Goal: Book appointment/travel/reservation

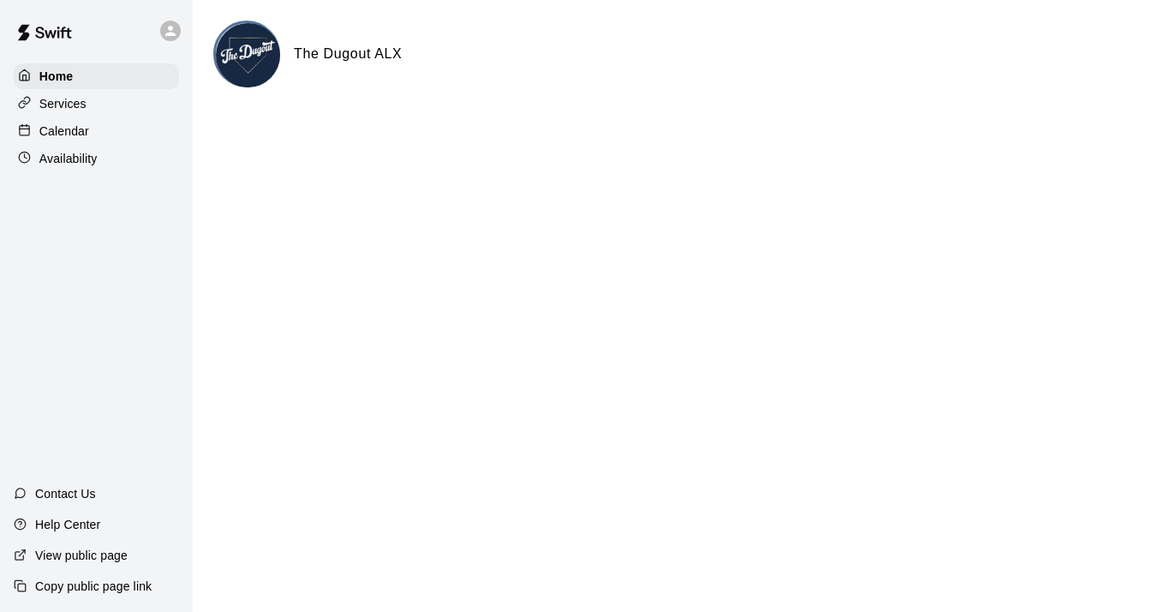
click at [62, 126] on p "Calendar" at bounding box center [64, 131] width 50 height 17
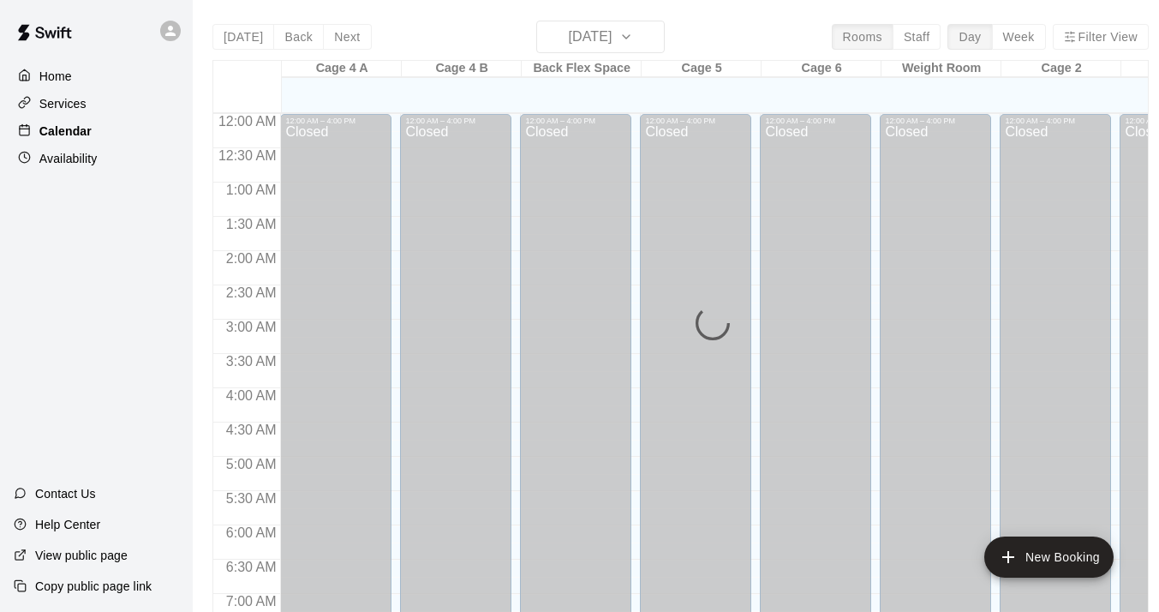
scroll to position [747, 0]
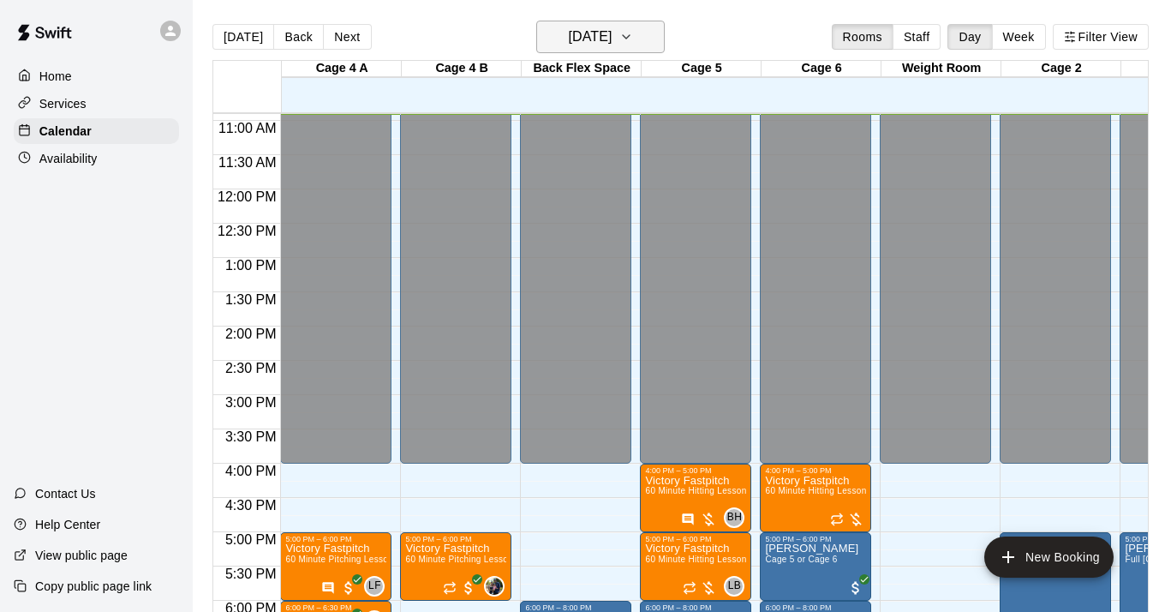
click at [612, 39] on h6 "[DATE]" at bounding box center [590, 37] width 44 height 24
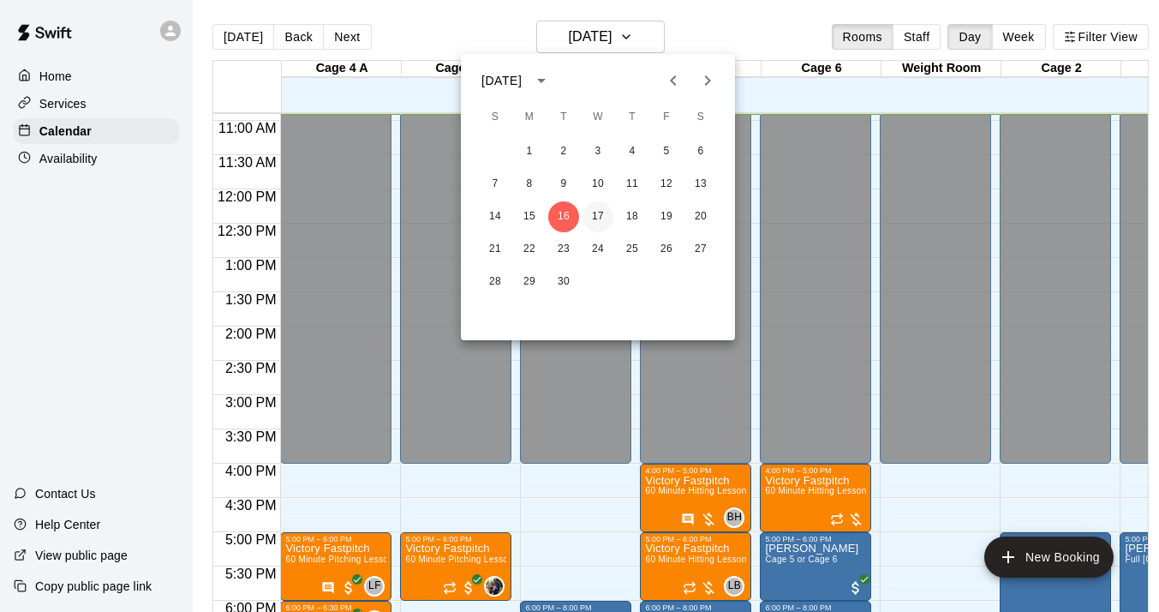
click at [599, 212] on button "17" at bounding box center [598, 216] width 31 height 31
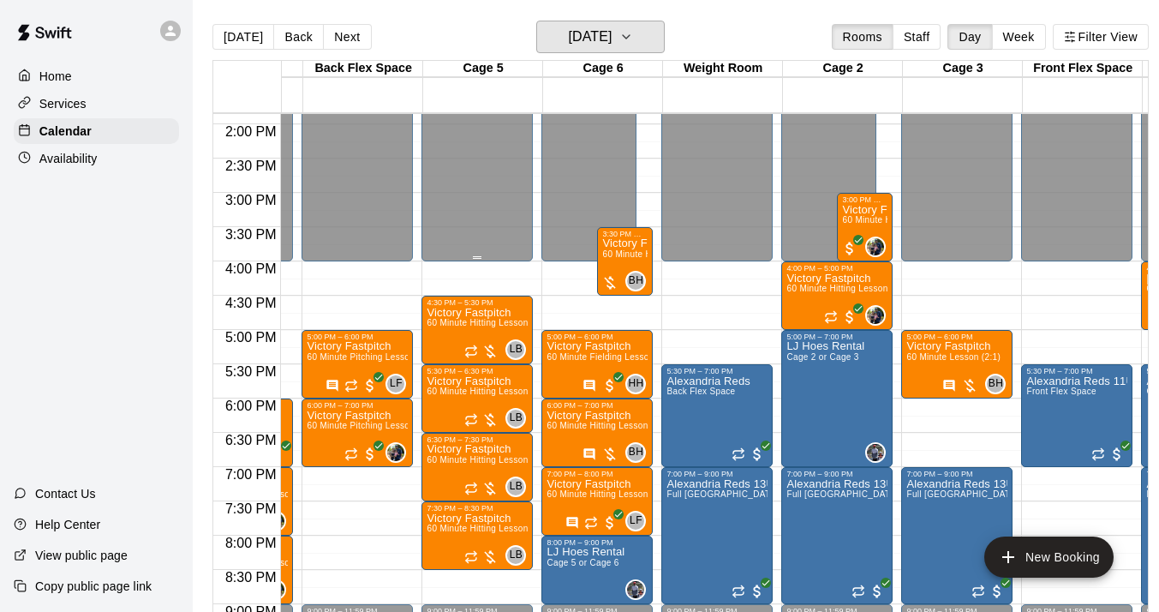
scroll to position [949, 244]
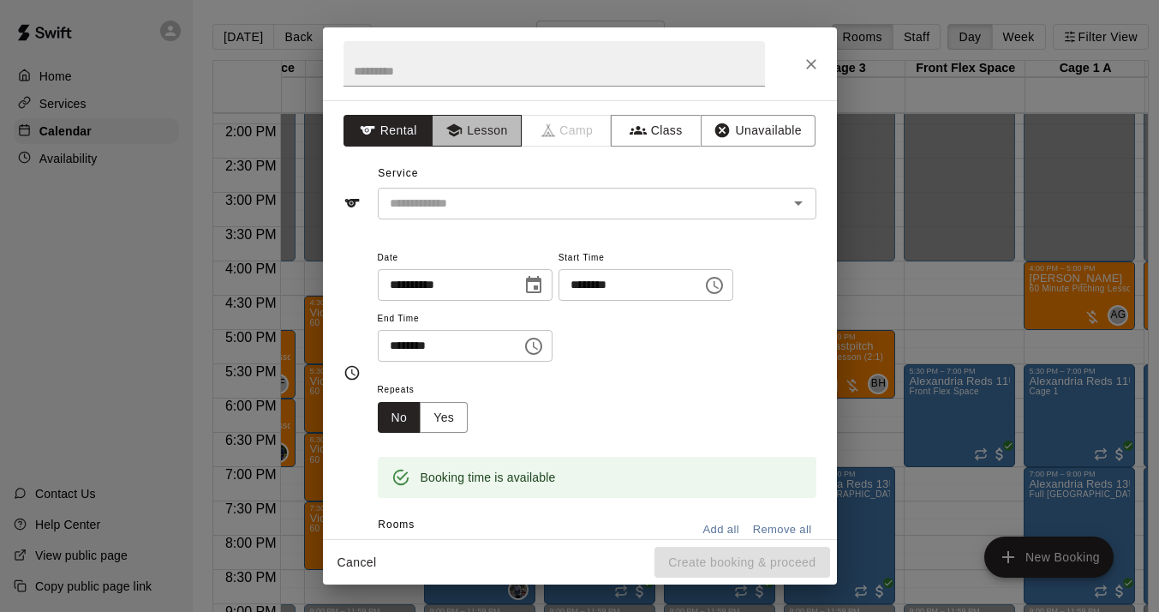
click at [496, 131] on button "Lesson" at bounding box center [477, 131] width 90 height 32
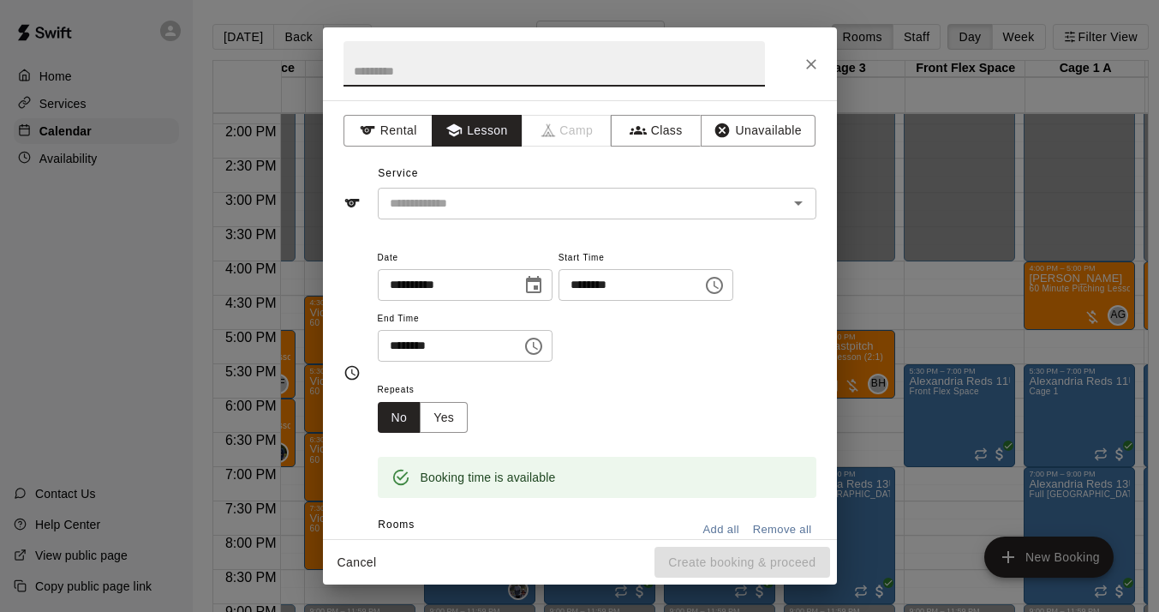
click at [491, 65] on input "text" at bounding box center [555, 63] width 422 height 45
type input "**********"
click at [506, 206] on input "text" at bounding box center [572, 203] width 378 height 21
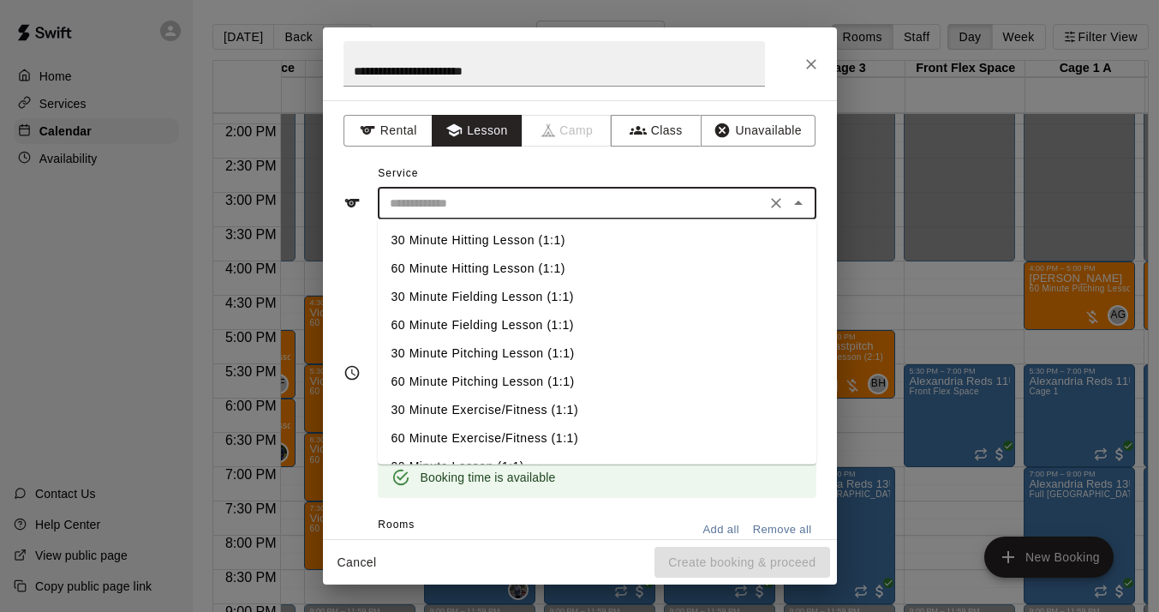
click at [525, 236] on li "30 Minute Hitting Lesson (1:1)" at bounding box center [597, 240] width 439 height 28
type input "**********"
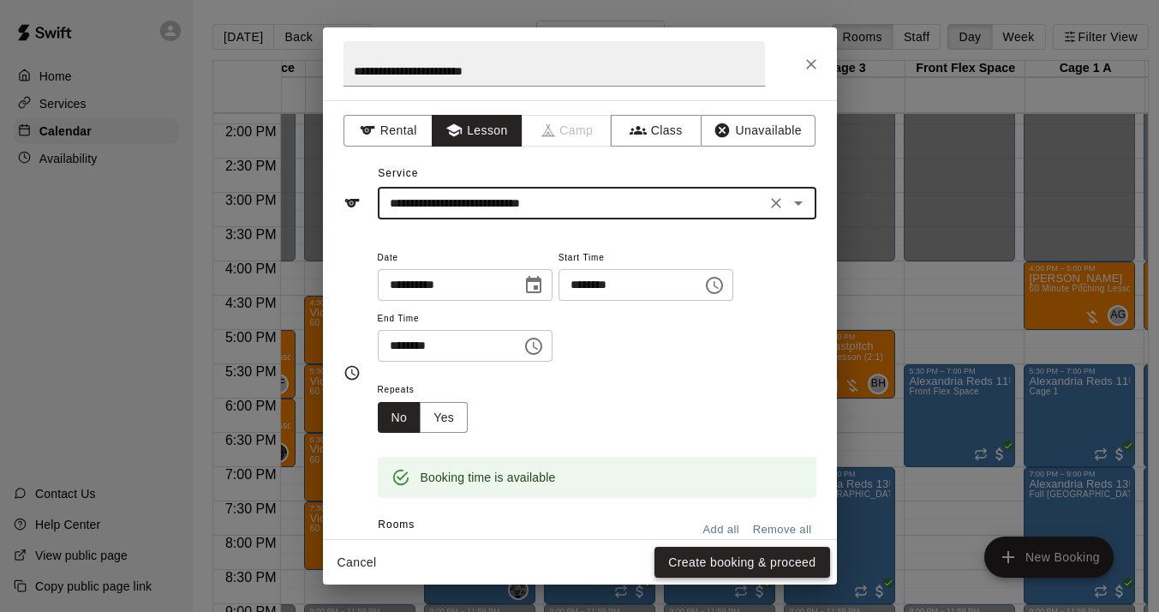
click at [706, 556] on button "Create booking & proceed" at bounding box center [742, 563] width 175 height 32
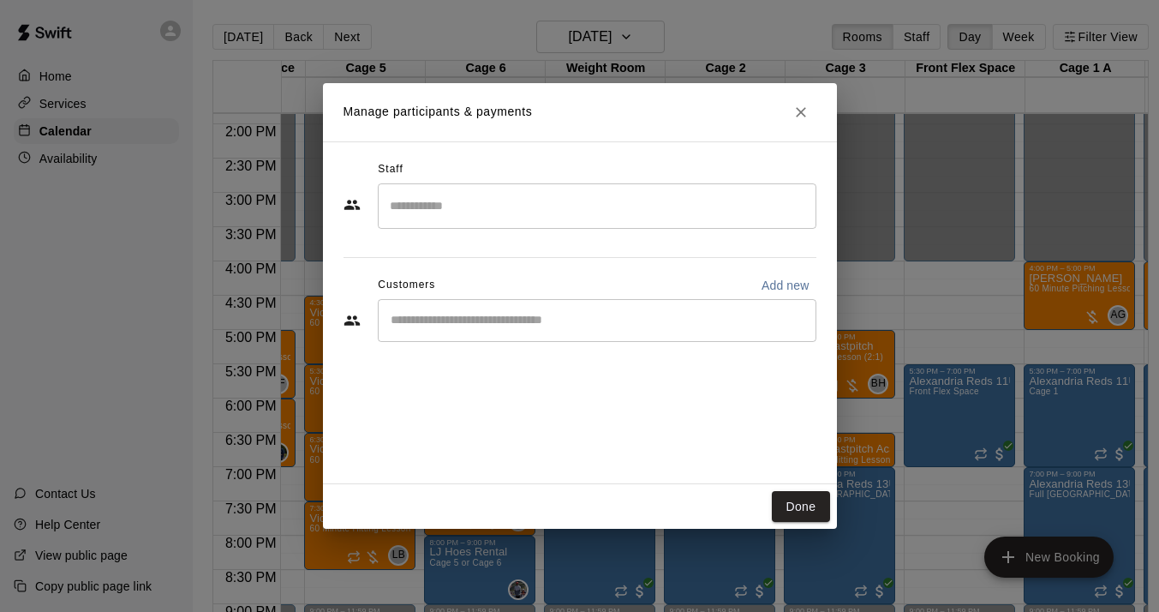
click at [519, 211] on input "Search staff" at bounding box center [597, 206] width 423 height 30
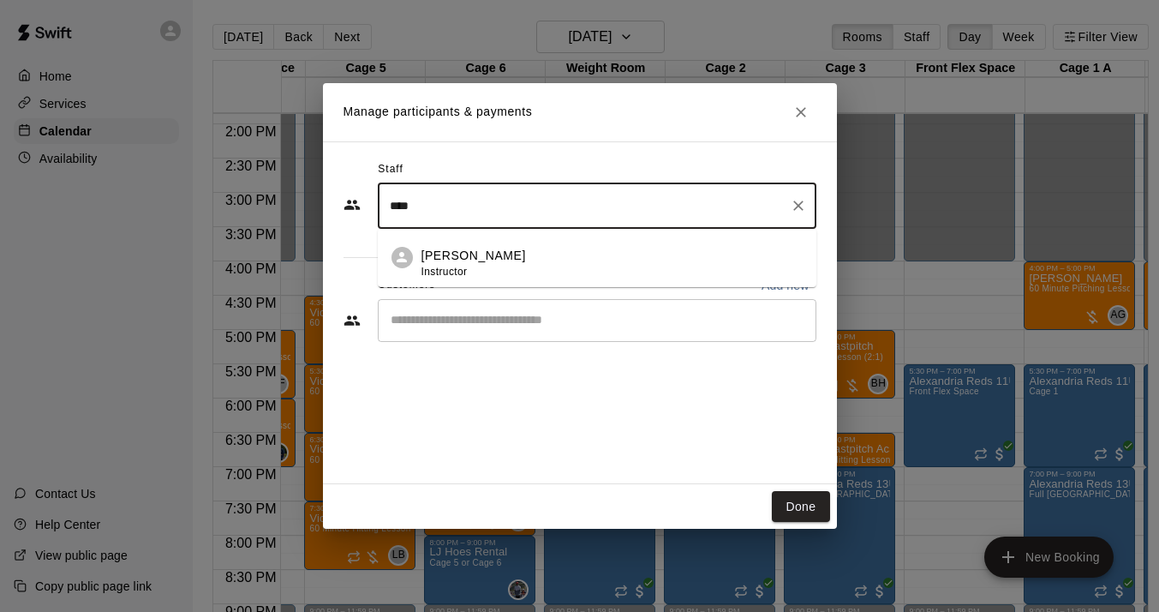
click at [487, 256] on p "[PERSON_NAME]" at bounding box center [474, 256] width 105 height 18
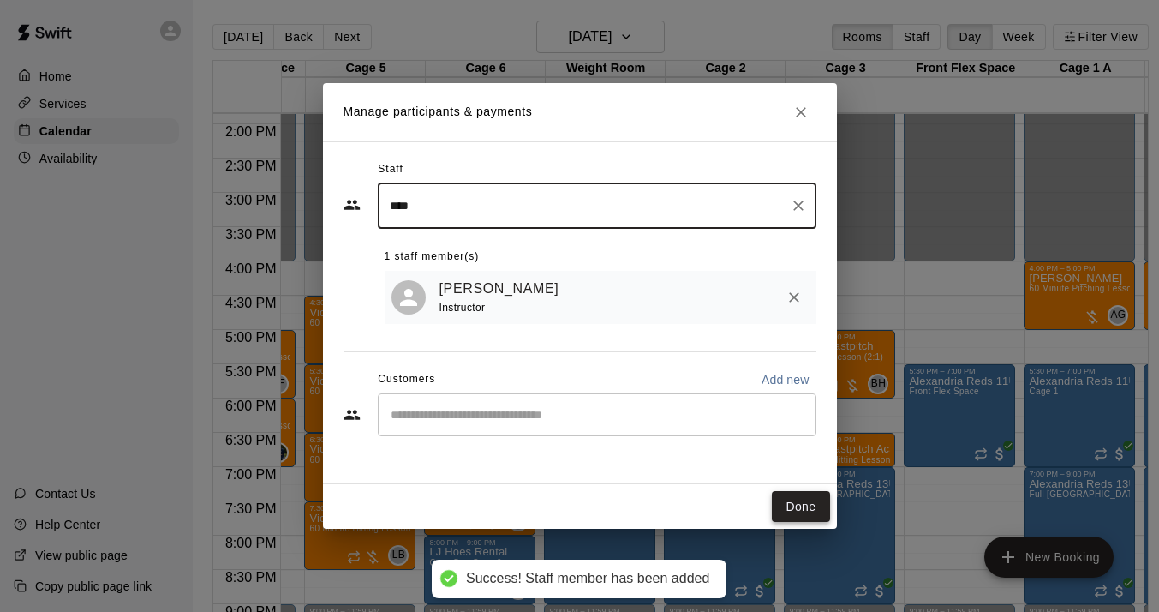
type input "****"
click at [803, 507] on button "Done" at bounding box center [800, 507] width 57 height 32
